Goal: Check status: Check status

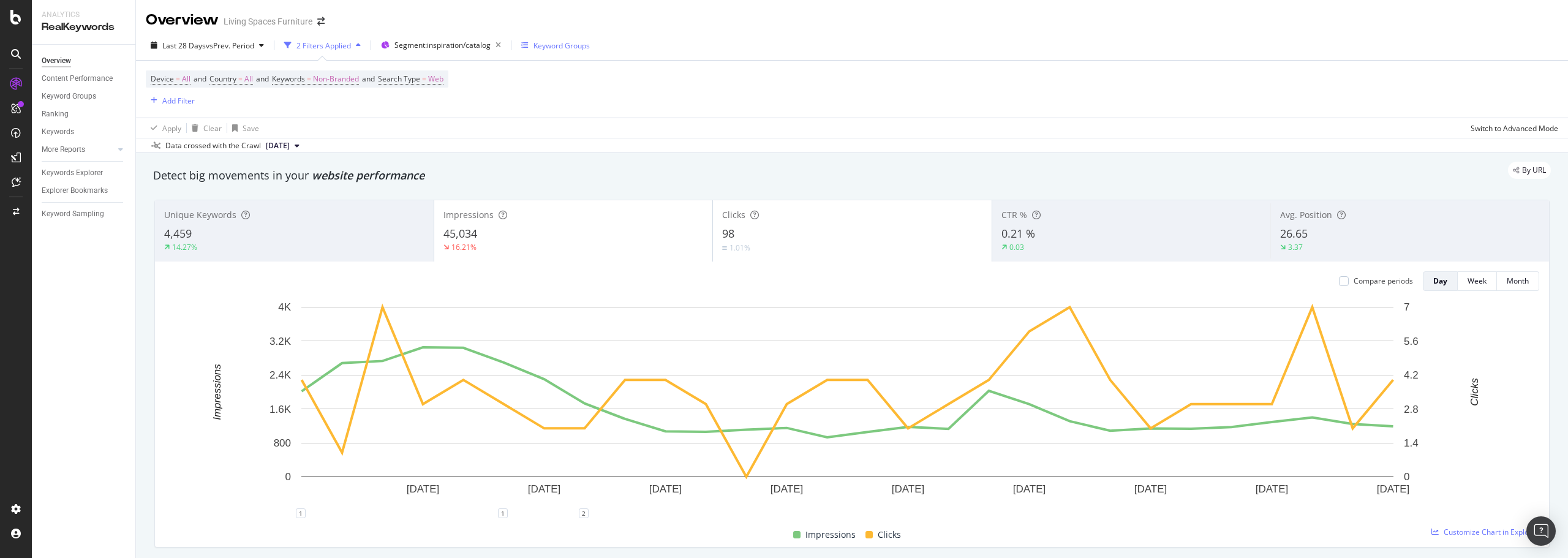
click at [576, 55] on button "Keyword Groups" at bounding box center [555, 45] width 78 height 19
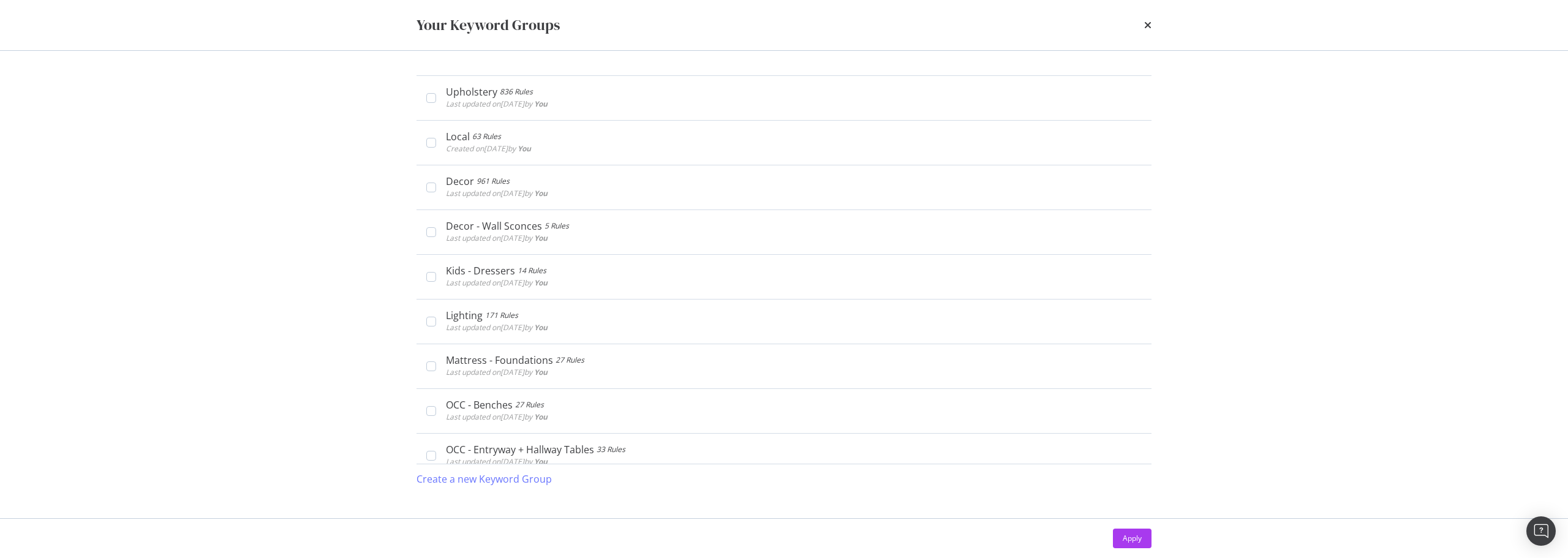
click at [1332, 159] on div "Your Keyword Groups Upholstery 836 Rules Last updated on [DATE] by You Edit Del…" at bounding box center [784, 279] width 1568 height 558
click at [1150, 24] on icon "times" at bounding box center [1148, 25] width 8 height 10
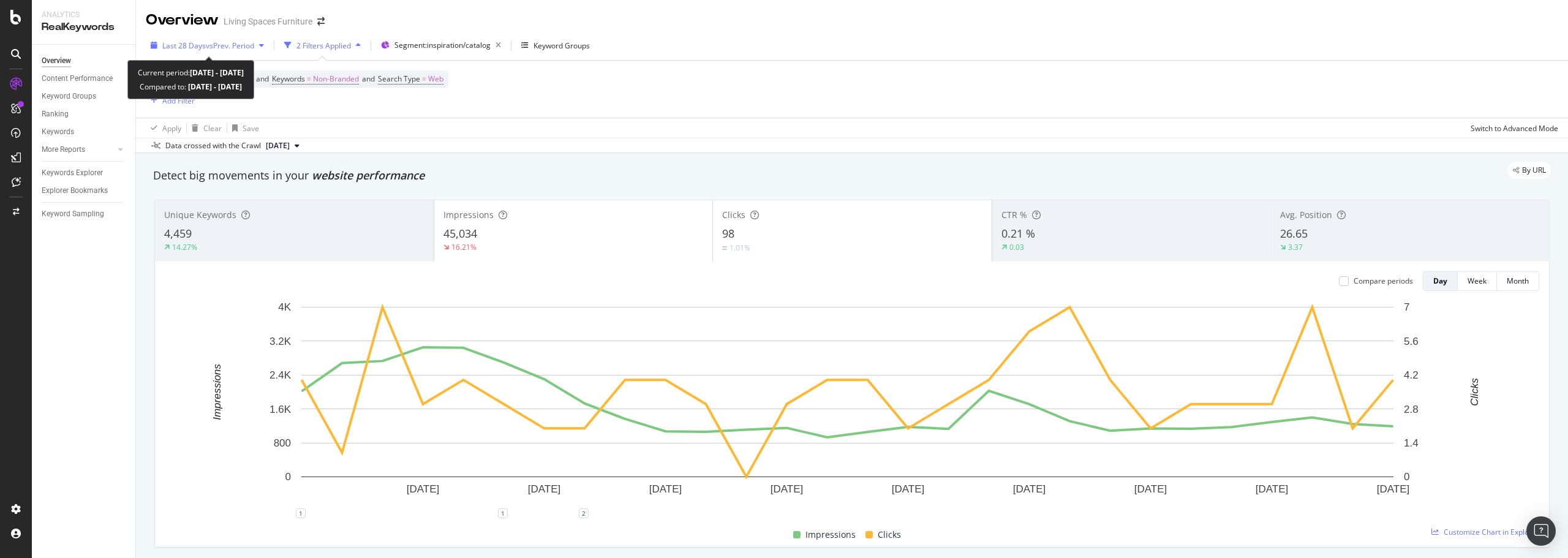
click at [242, 49] on span "vs Prev. Period" at bounding box center [230, 45] width 48 height 10
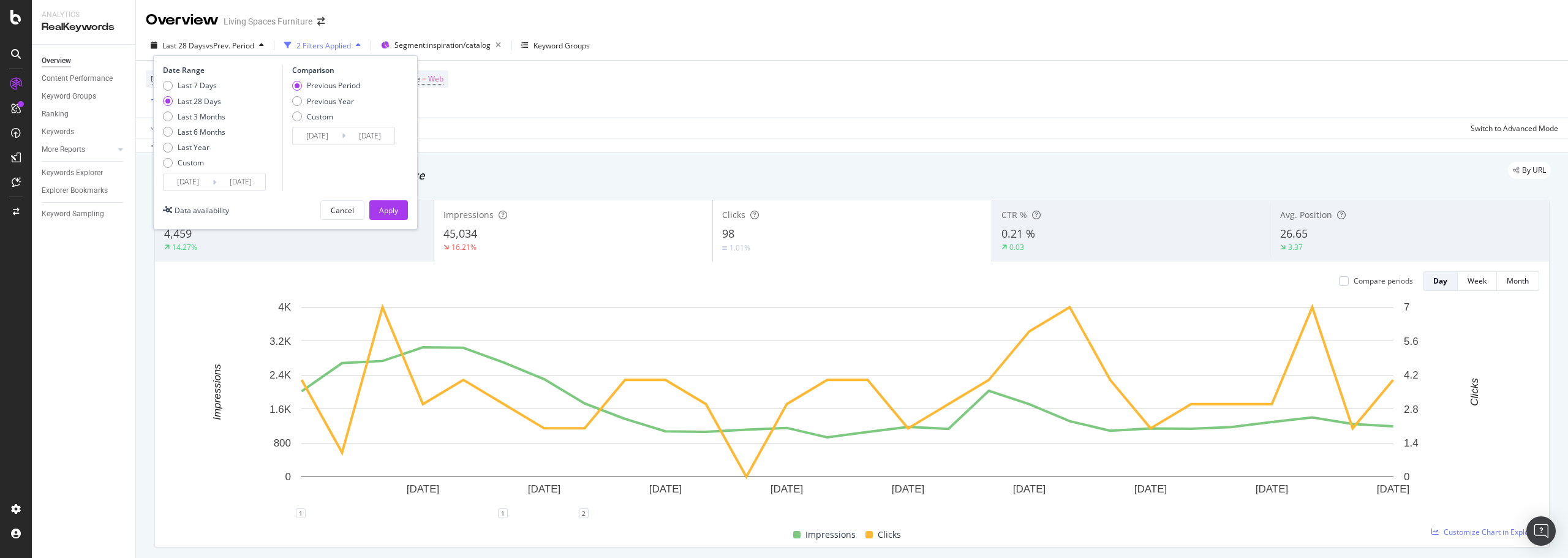
click at [220, 182] on input "[DATE]" at bounding box center [240, 182] width 49 height 17
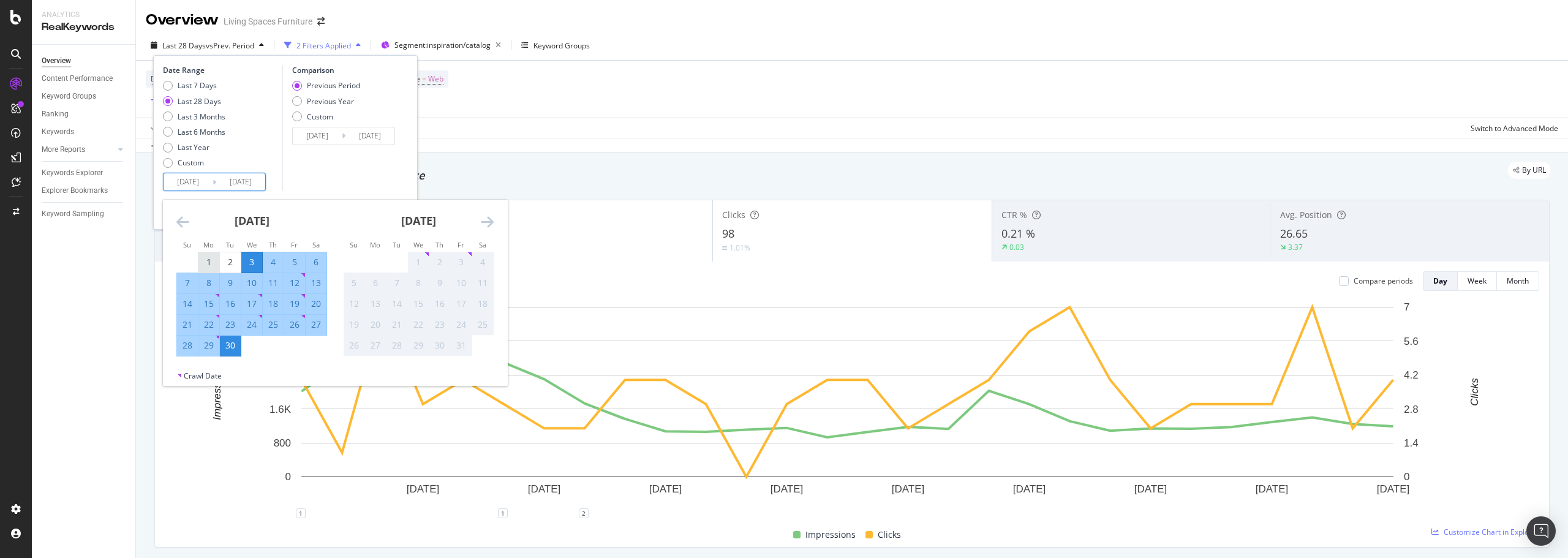
click at [209, 264] on div "1" at bounding box center [208, 263] width 21 height 12
type input "[DATE]"
click at [226, 349] on div "30" at bounding box center [230, 346] width 21 height 12
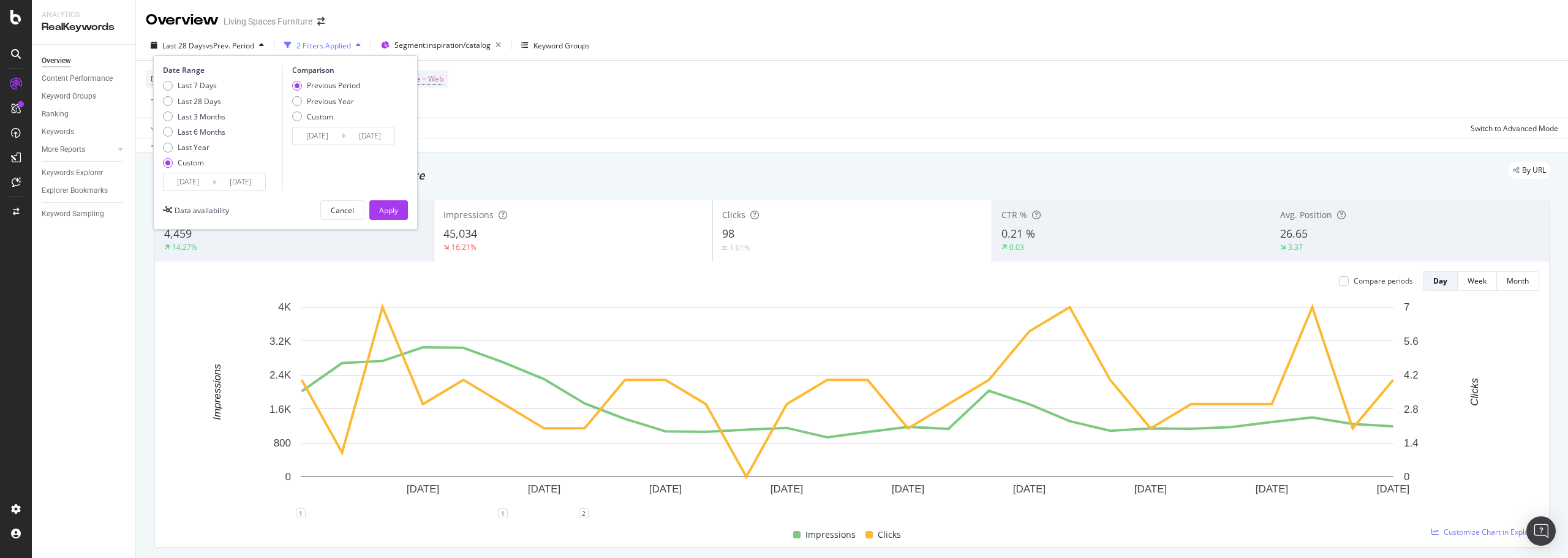
click at [371, 136] on input "[DATE]" at bounding box center [370, 136] width 49 height 17
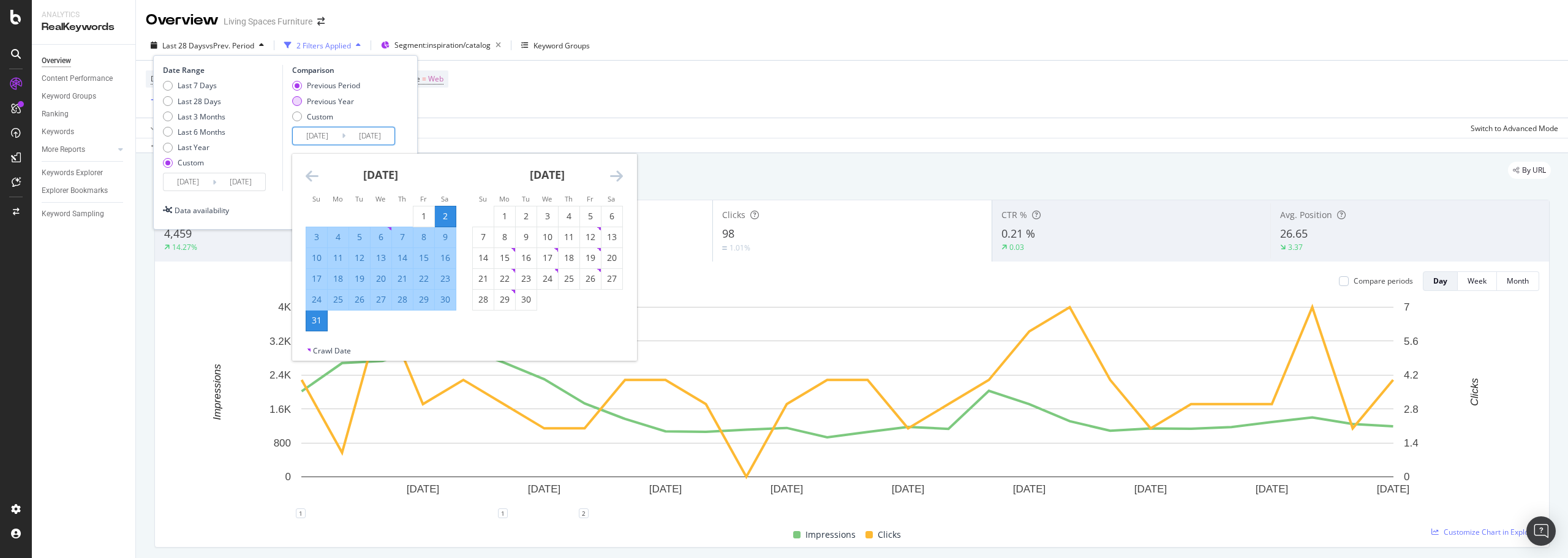
click at [332, 102] on div "Previous Year" at bounding box center [330, 101] width 47 height 10
type input "[DATE]"
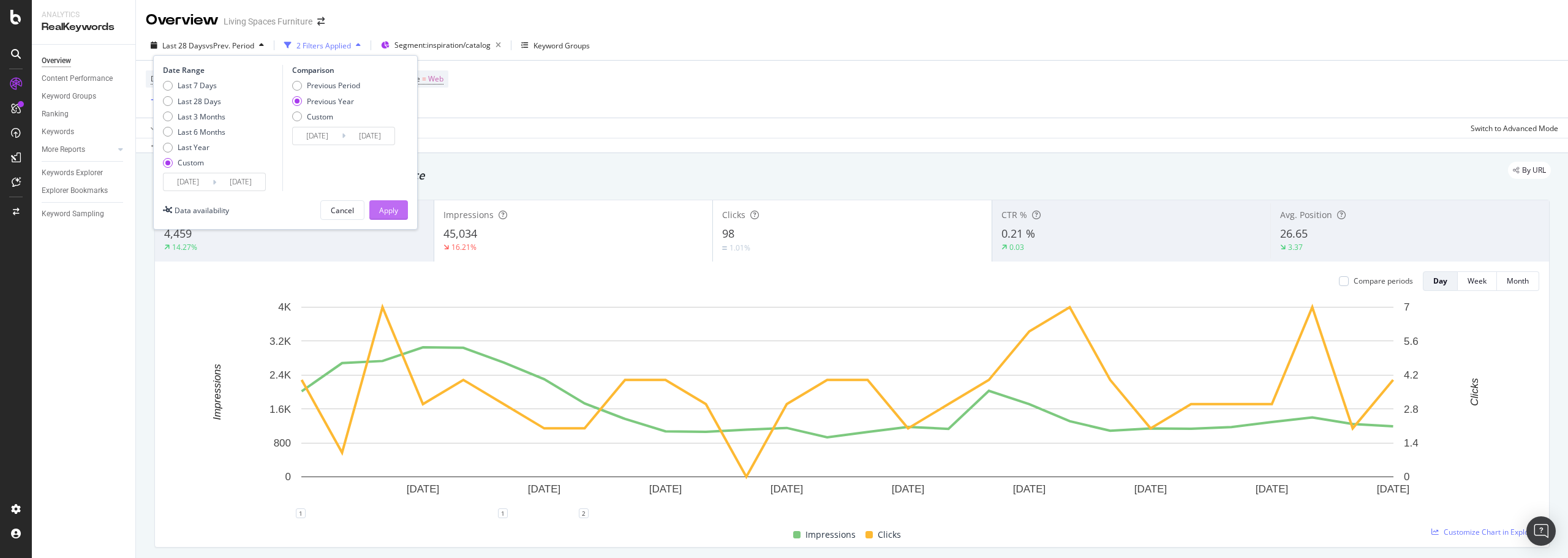
click at [389, 215] on div "Apply" at bounding box center [388, 210] width 19 height 10
